Goal: Go to known website: Go to known website

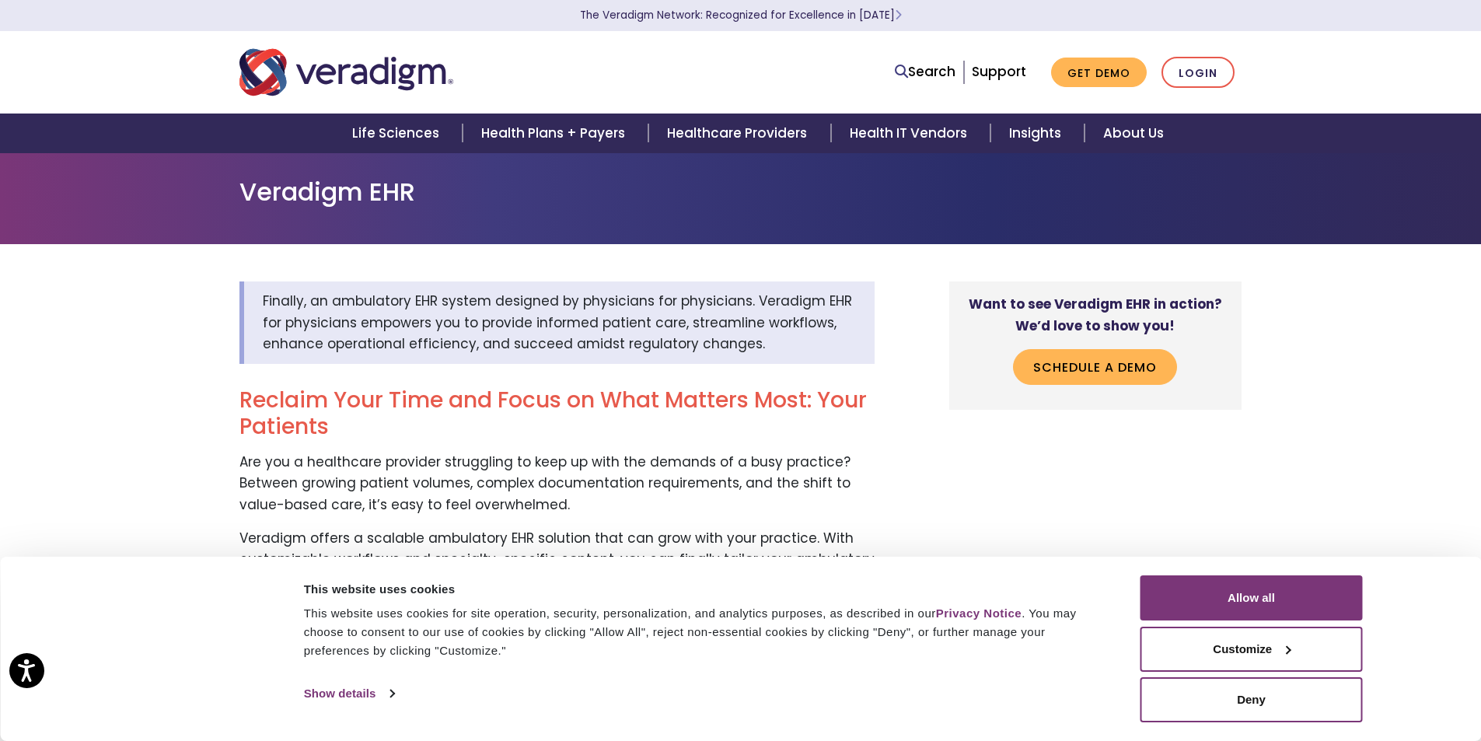
click at [1205, 45] on nav "Search Support Get Demo Login" at bounding box center [740, 72] width 1481 height 82
click at [1202, 71] on link "Login" at bounding box center [1197, 73] width 73 height 32
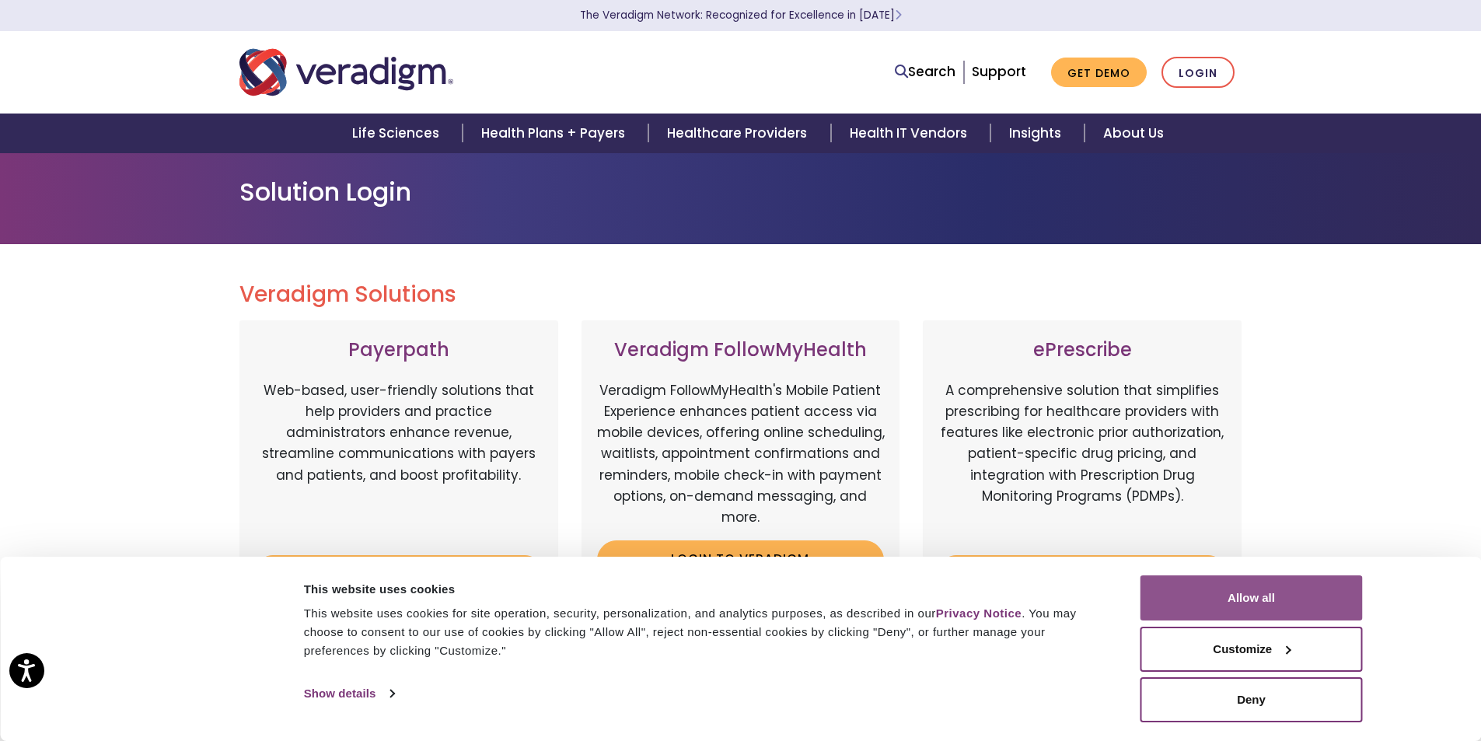
click at [1216, 601] on button "Allow all" at bounding box center [1251, 597] width 222 height 45
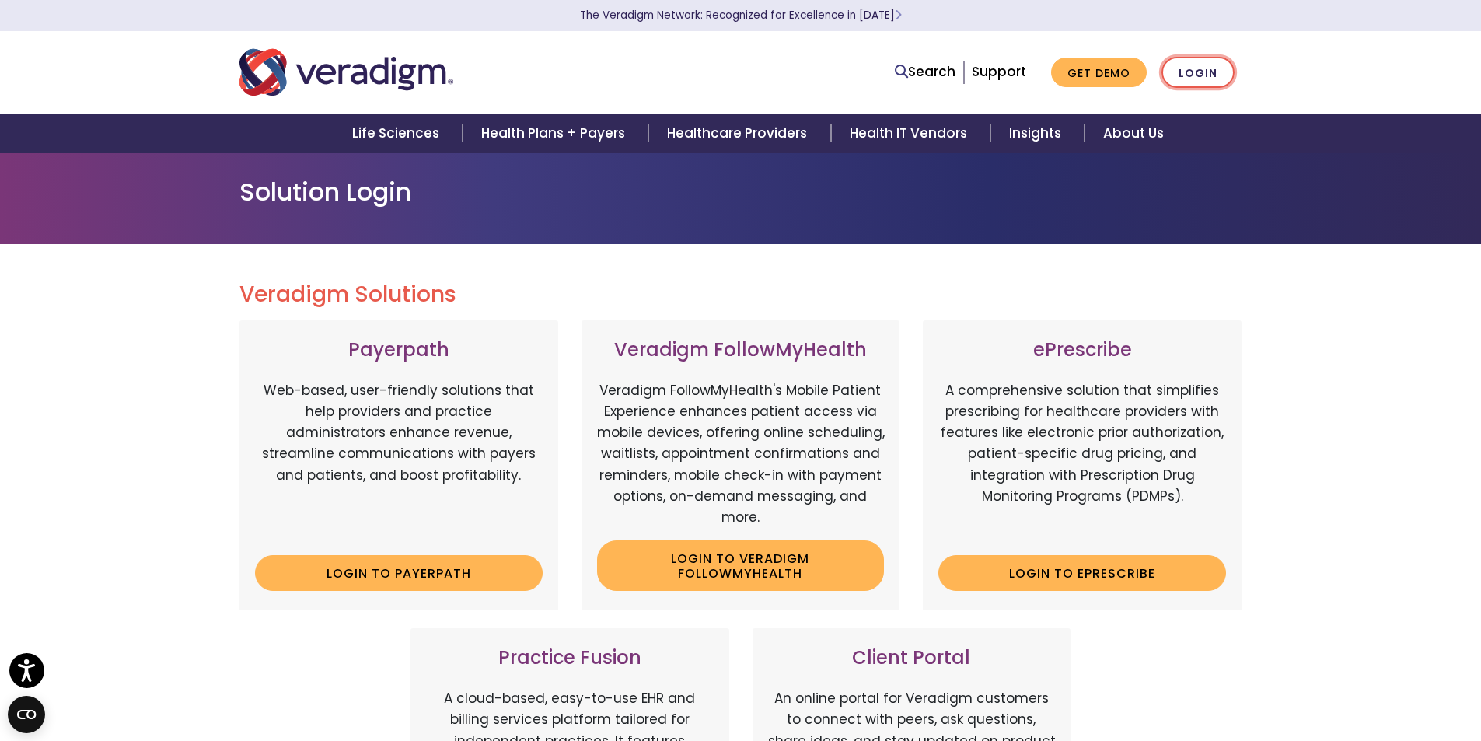
click at [1192, 63] on link "Login" at bounding box center [1197, 73] width 73 height 32
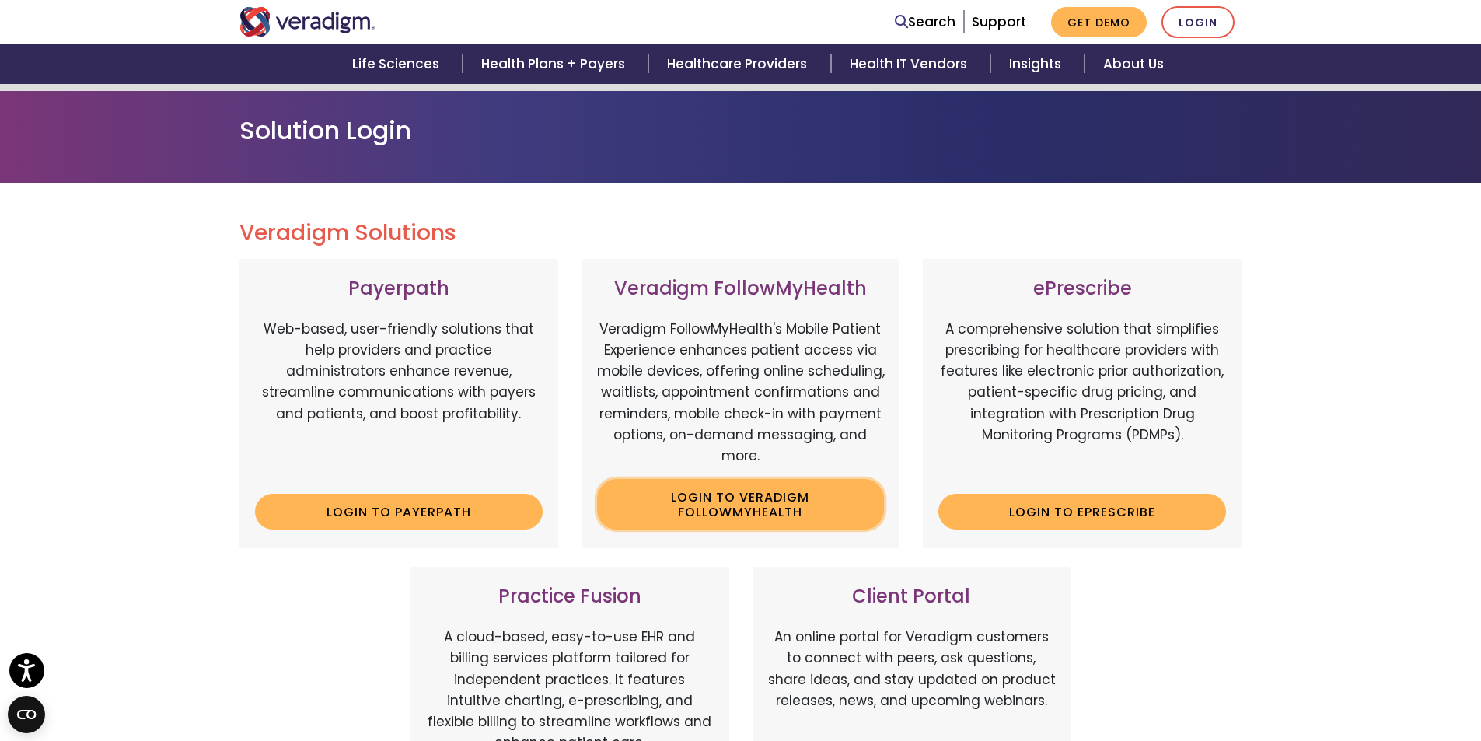
scroll to position [233, 0]
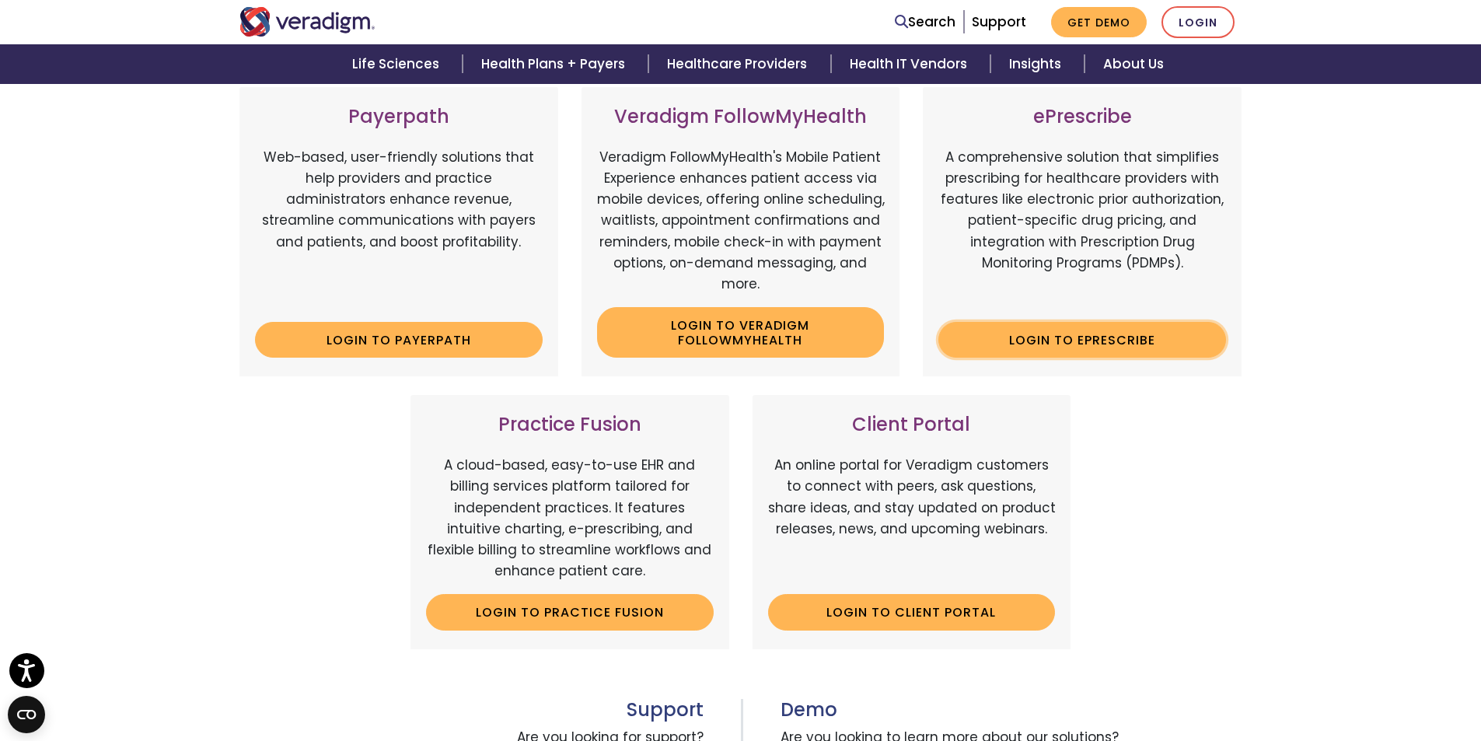
click at [1151, 331] on link "Login to ePrescribe" at bounding box center [1082, 340] width 288 height 36
